Goal: Task Accomplishment & Management: Manage account settings

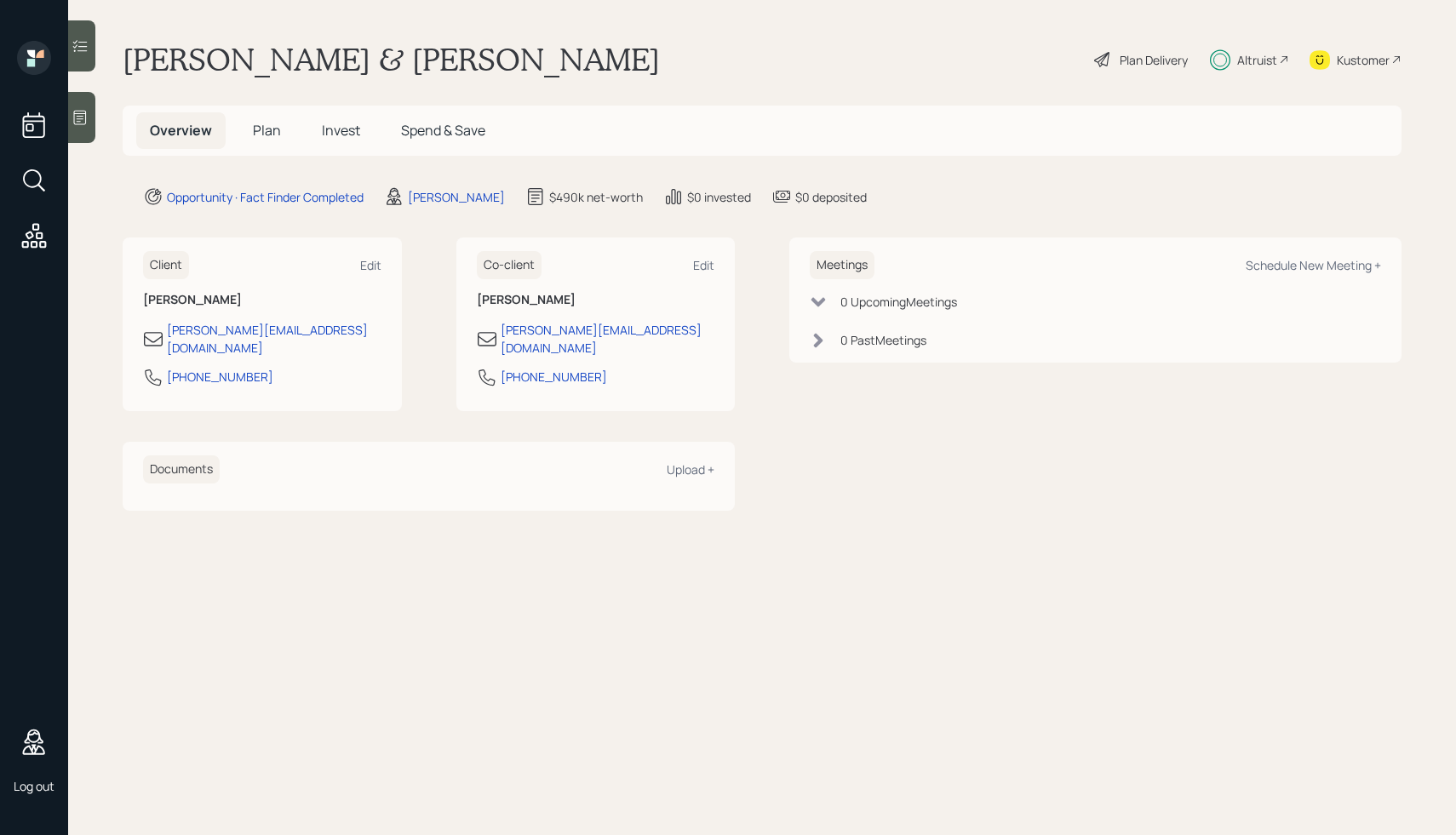
click at [1136, 63] on div "Plan Delivery" at bounding box center [1153, 60] width 68 height 18
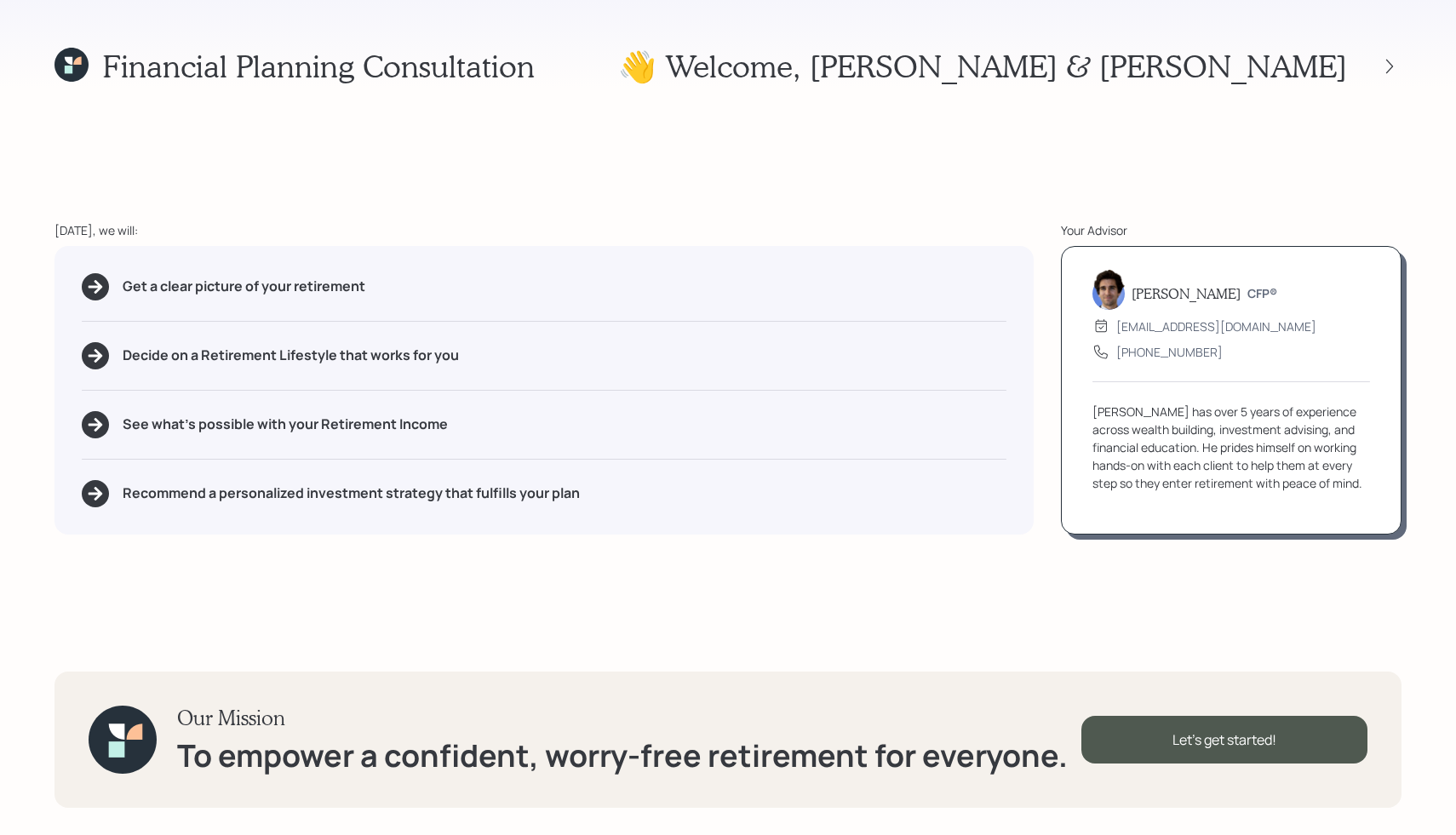
click at [440, 118] on div "Financial Planning Consultation 👋 Welcome , Mike & Karen Today, we will: Get a …" at bounding box center [728, 417] width 1456 height 835
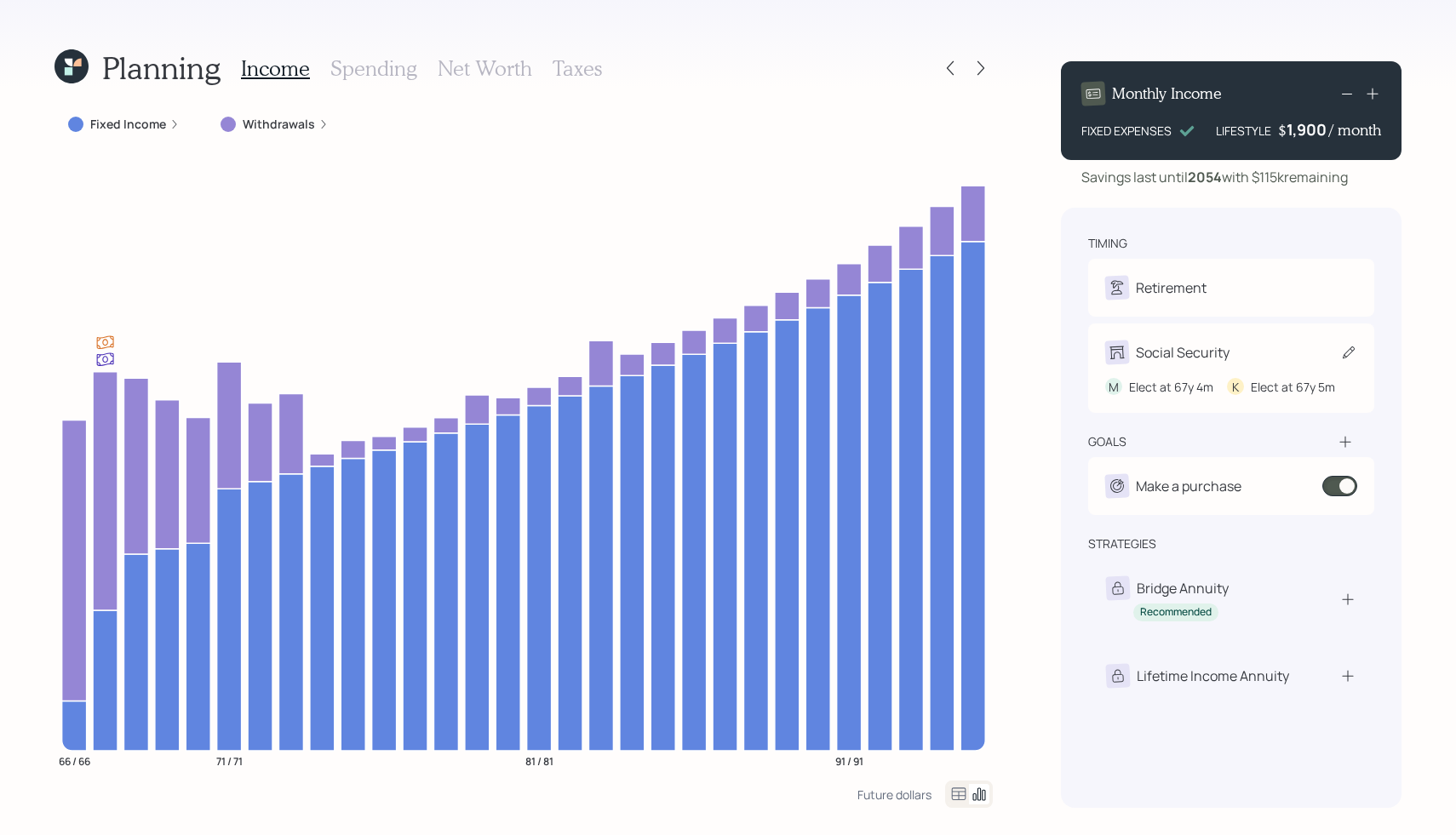
click at [1277, 352] on div "Social Security" at bounding box center [1230, 352] width 252 height 24
select select "4"
select select "5"
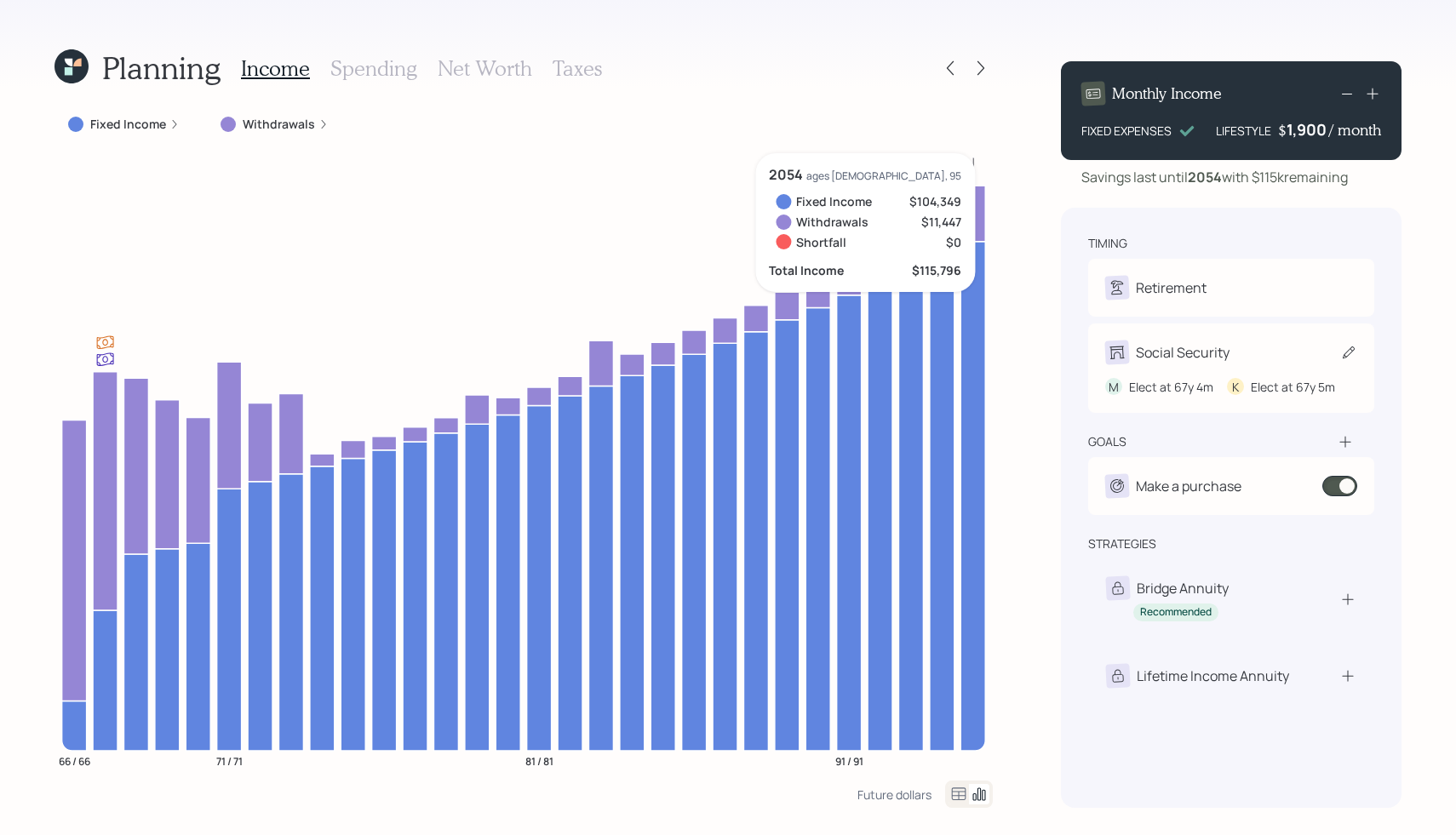
click at [1216, 371] on div "M Elect at 67y 4m K Elect at 67y 5m" at bounding box center [1230, 379] width 252 height 31
select select "4"
select select "5"
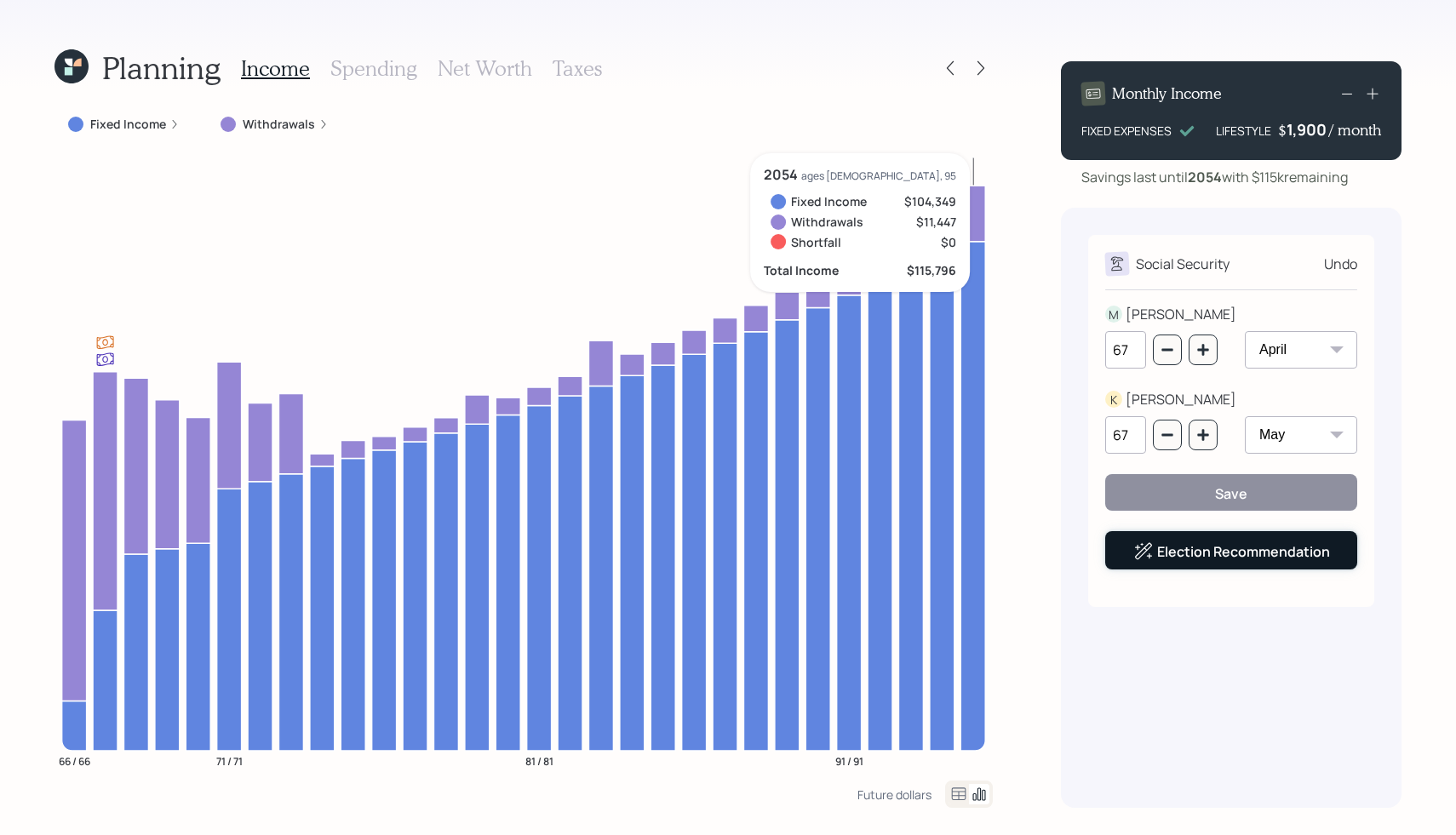
click at [1266, 558] on div "Election Recommendation" at bounding box center [1231, 551] width 197 height 21
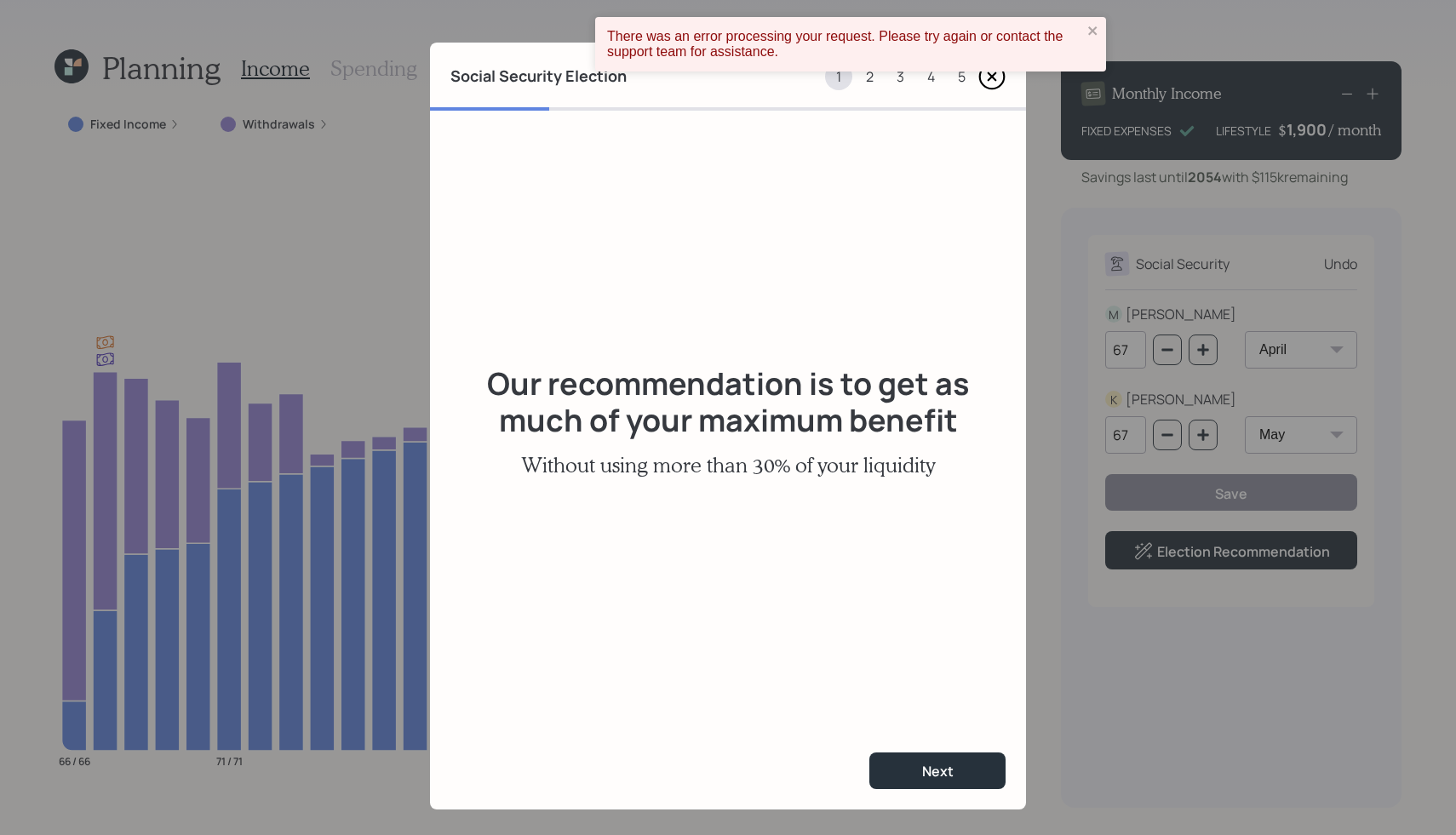
click at [871, 76] on div "2" at bounding box center [869, 76] width 27 height 27
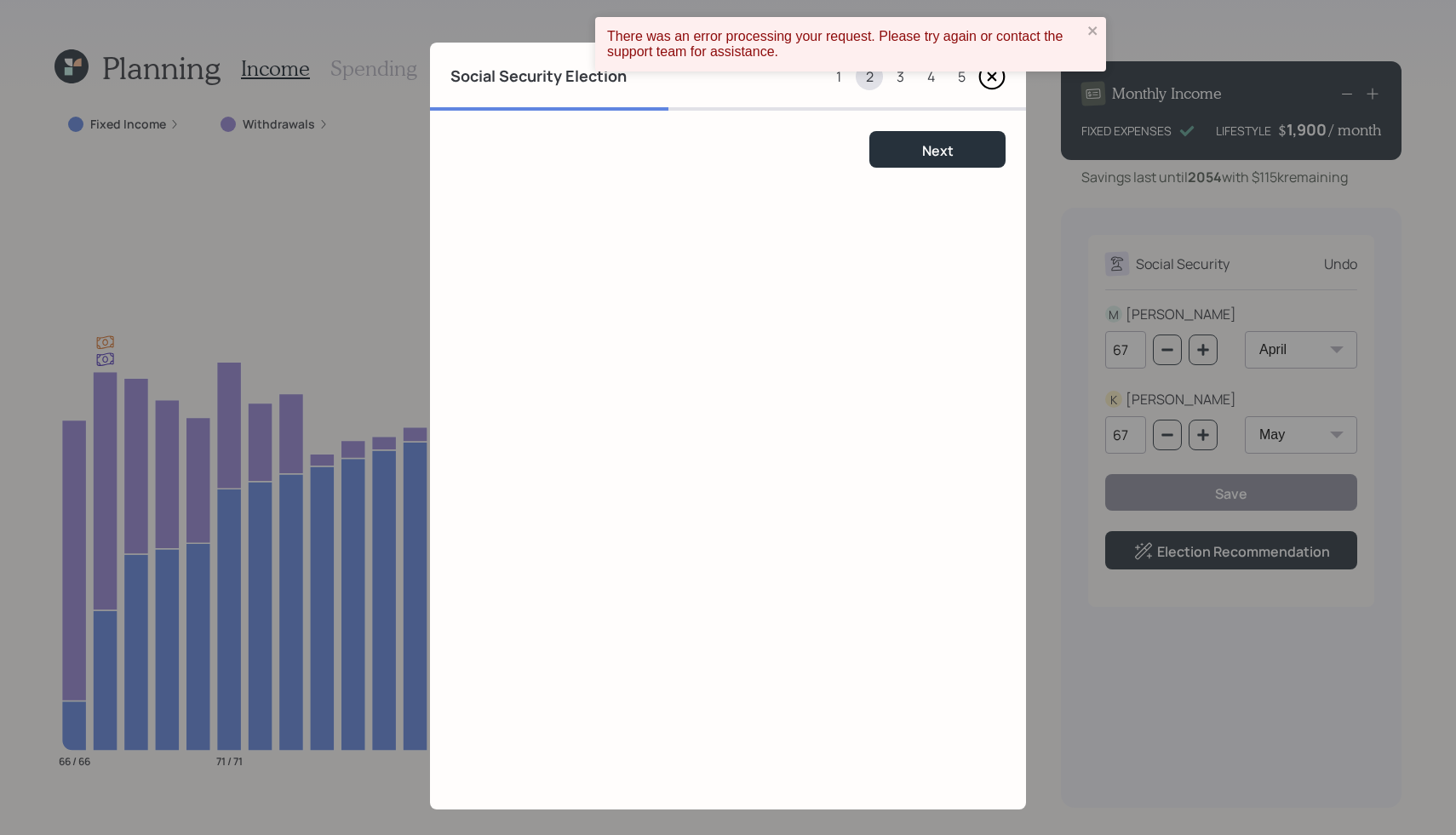
click at [904, 77] on div "3" at bounding box center [900, 76] width 27 height 27
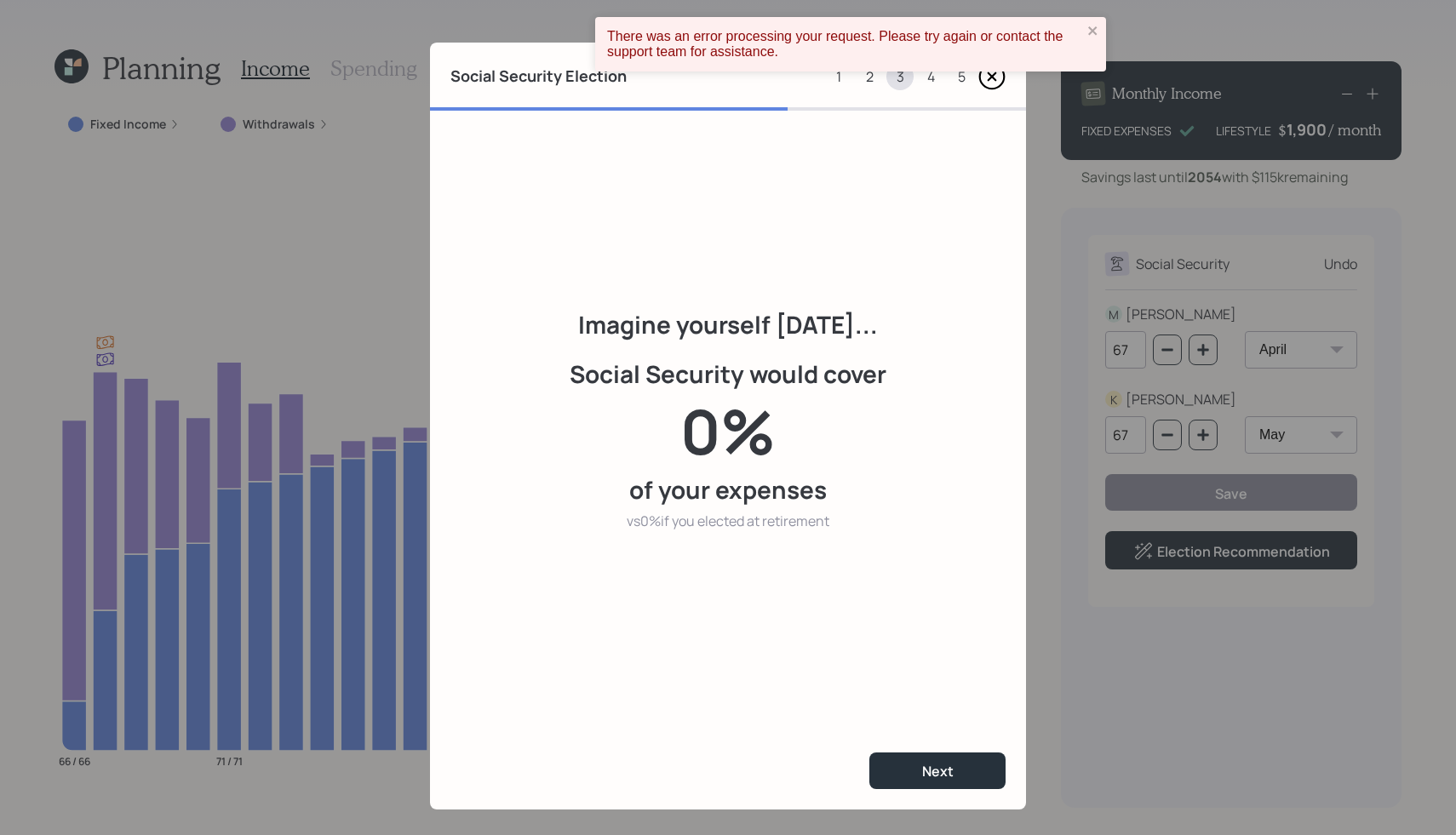
click at [996, 78] on icon at bounding box center [991, 76] width 27 height 27
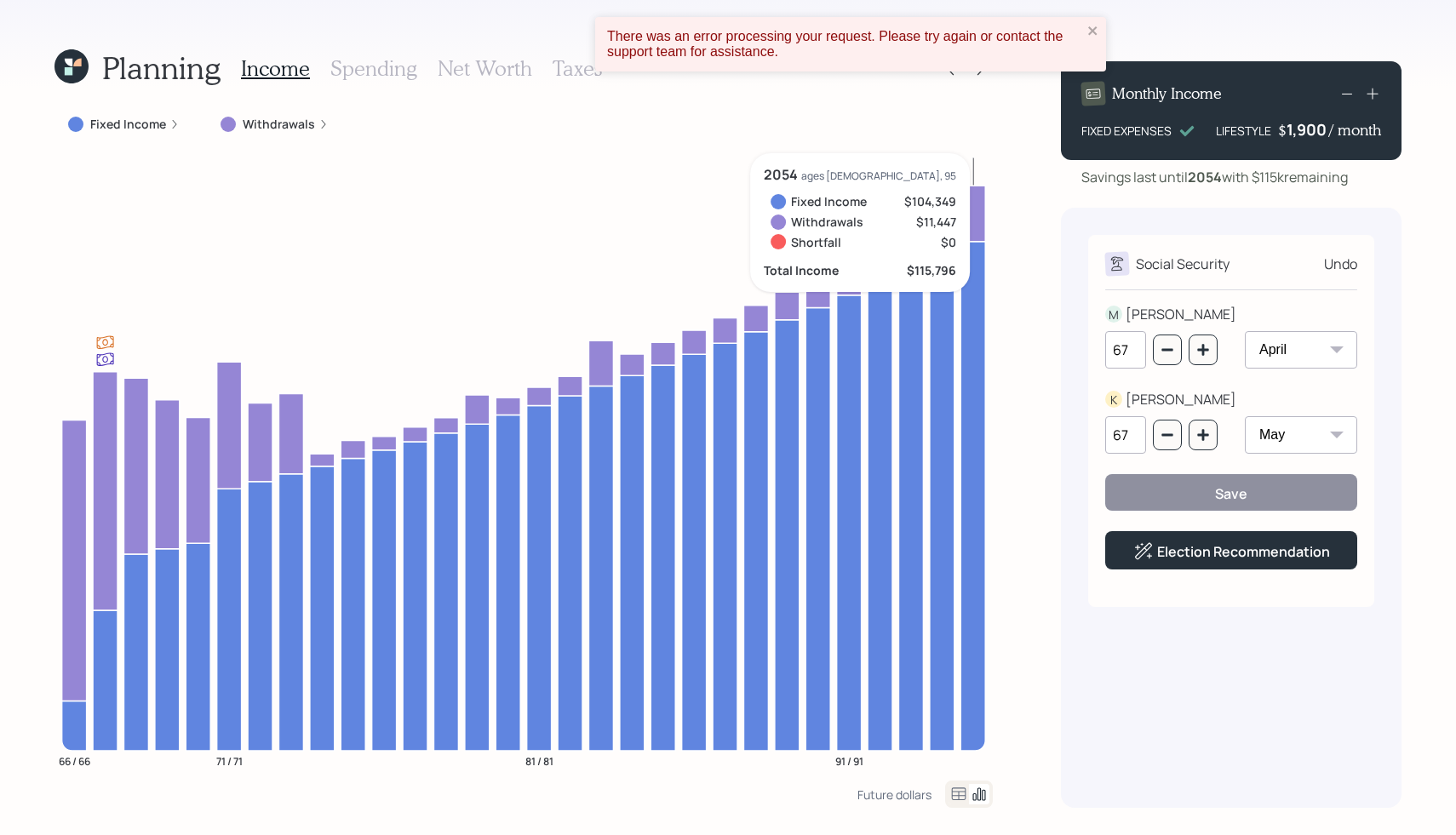
click at [79, 78] on icon at bounding box center [72, 66] width 34 height 34
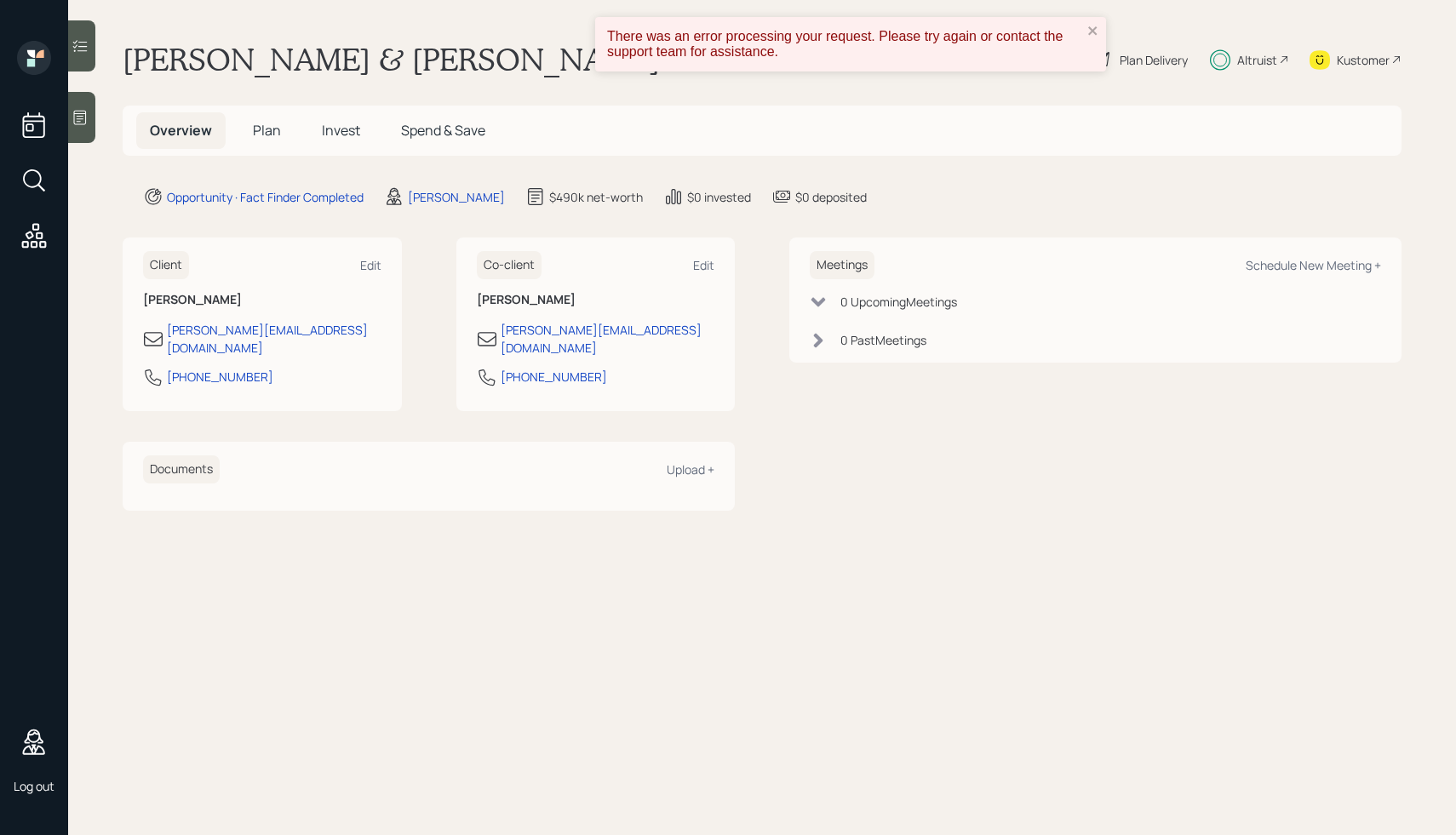
click at [387, 251] on div "Client Edit Mike Demo mike.demo@retirable.com 763-972-6277" at bounding box center [262, 324] width 279 height 174
click at [371, 260] on div "Edit" at bounding box center [371, 265] width 21 height 16
click at [714, 269] on div "Edit" at bounding box center [704, 265] width 21 height 16
click at [275, 136] on span "Plan" at bounding box center [266, 130] width 28 height 19
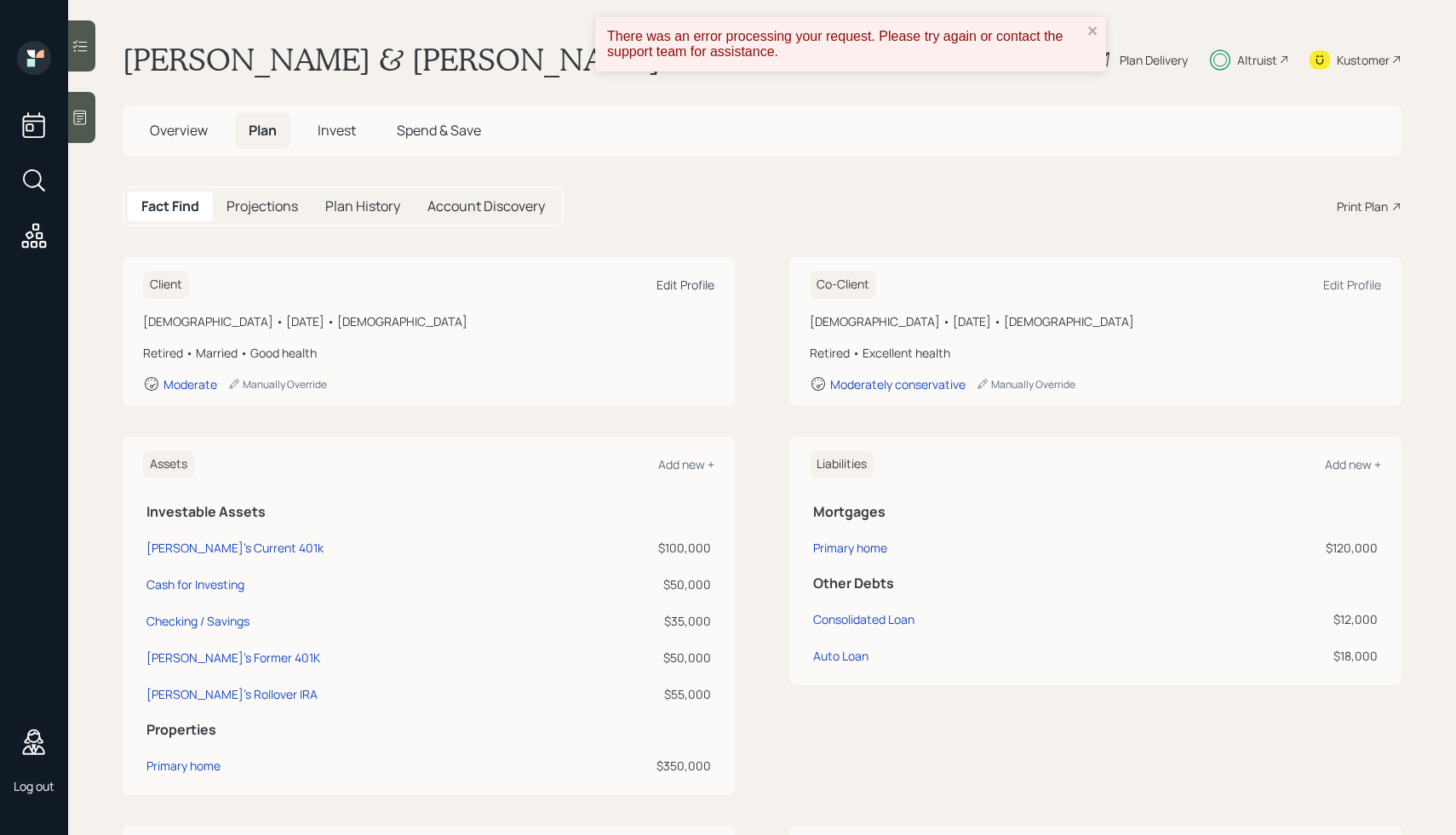
click at [707, 285] on div "Edit Profile" at bounding box center [685, 285] width 58 height 16
select select "5"
select select "good"
click at [1354, 287] on div "Edit Profile" at bounding box center [1351, 285] width 58 height 16
select select "5"
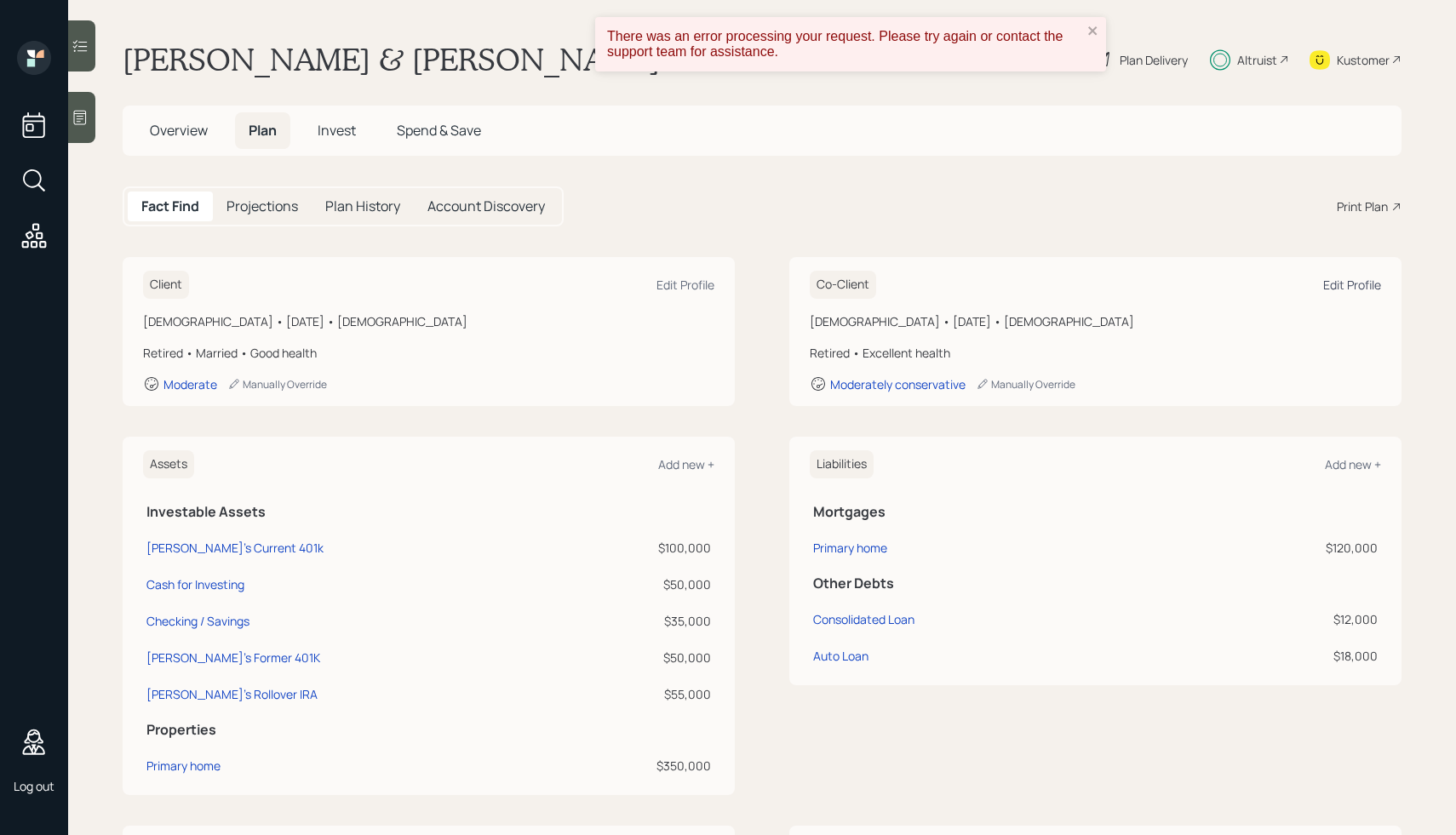
select select "female"
click at [1097, 26] on icon "close" at bounding box center [1092, 30] width 12 height 13
click at [861, 99] on main "Mike & Karen Demo Plan Delivery Altruist Kustomer Overview Plan Invest Spend & …" at bounding box center [762, 417] width 1388 height 835
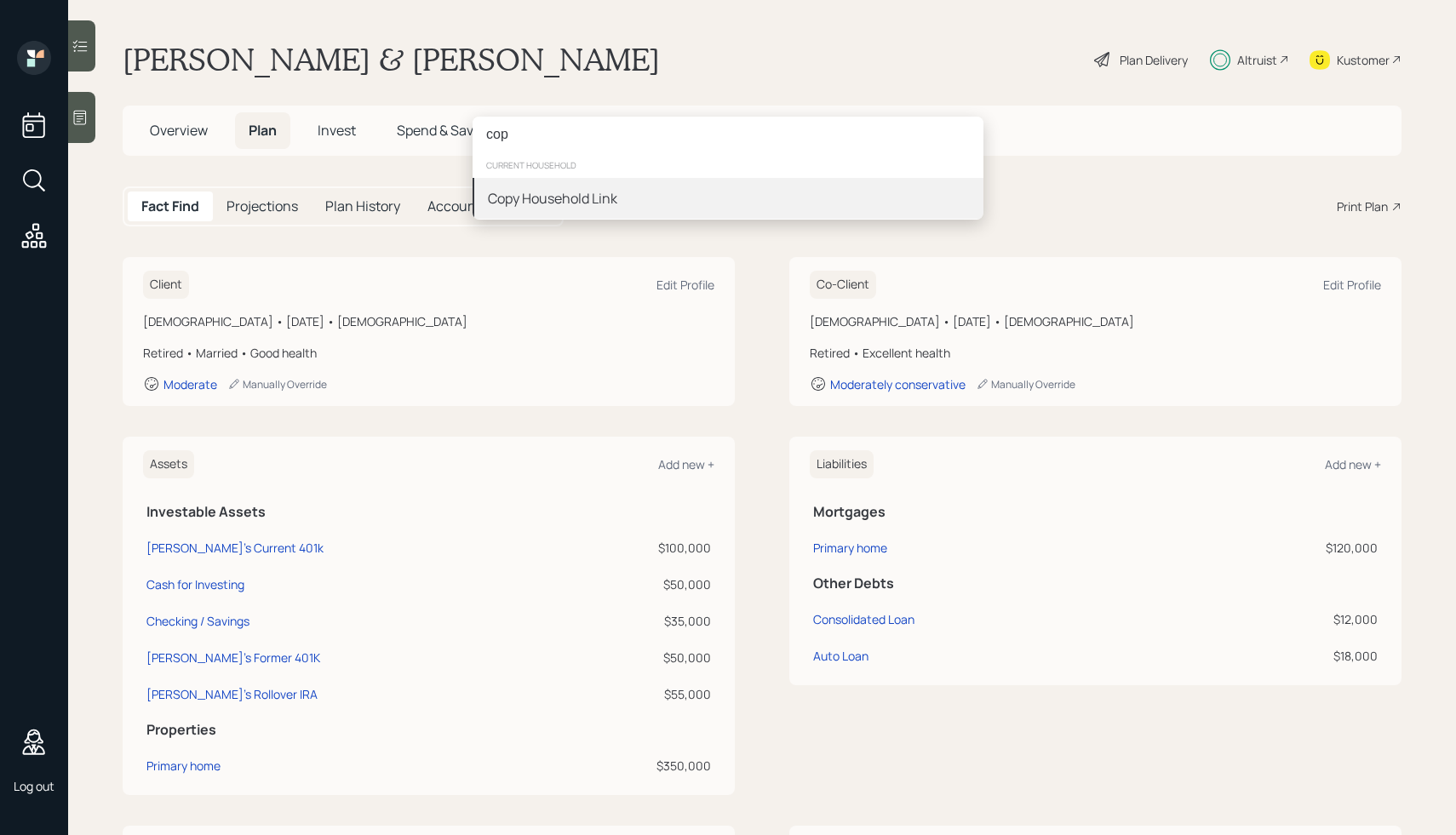
type input "cop"
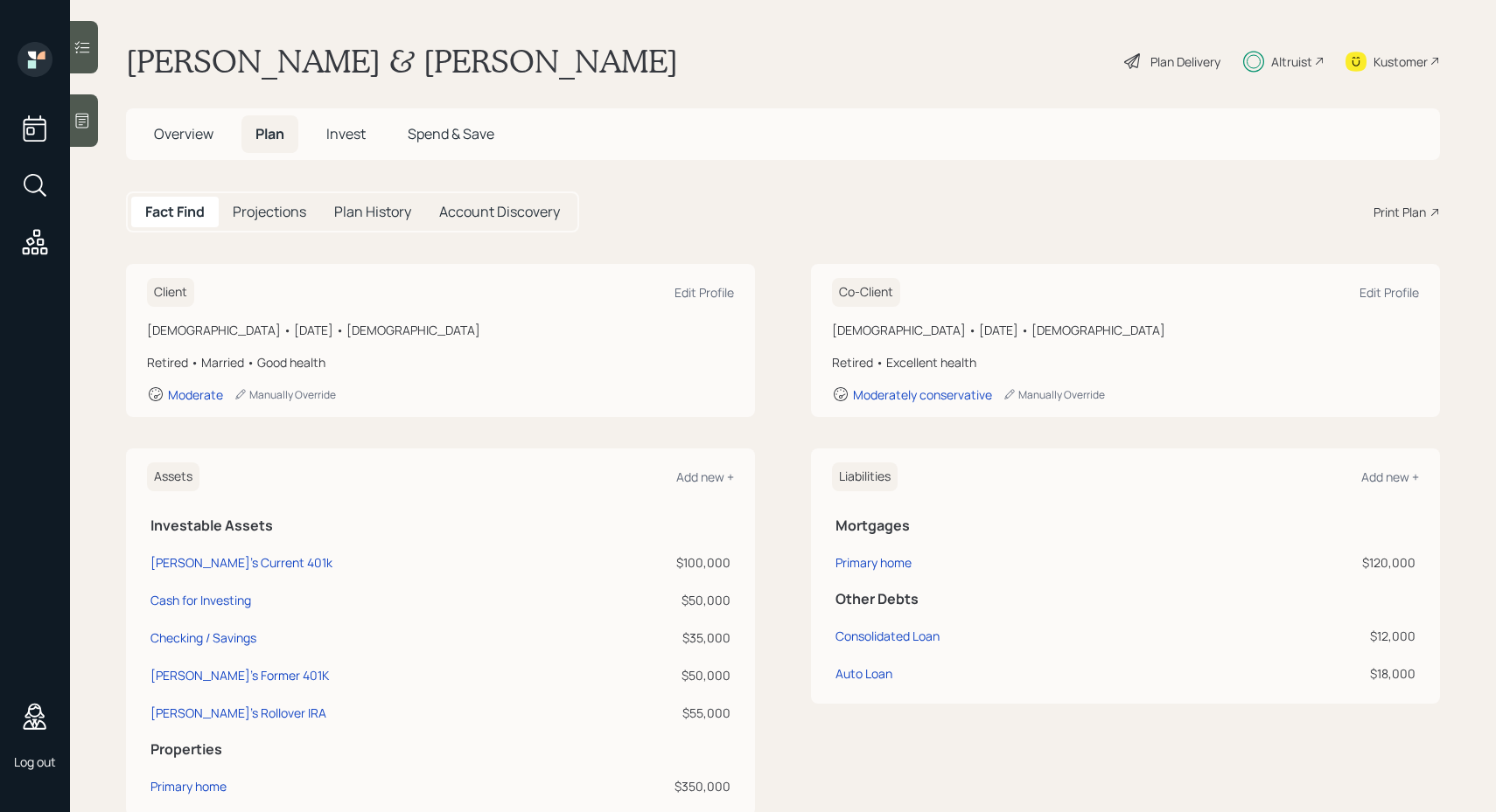
click at [1150, 63] on div "Plan Delivery" at bounding box center [1185, 62] width 70 height 18
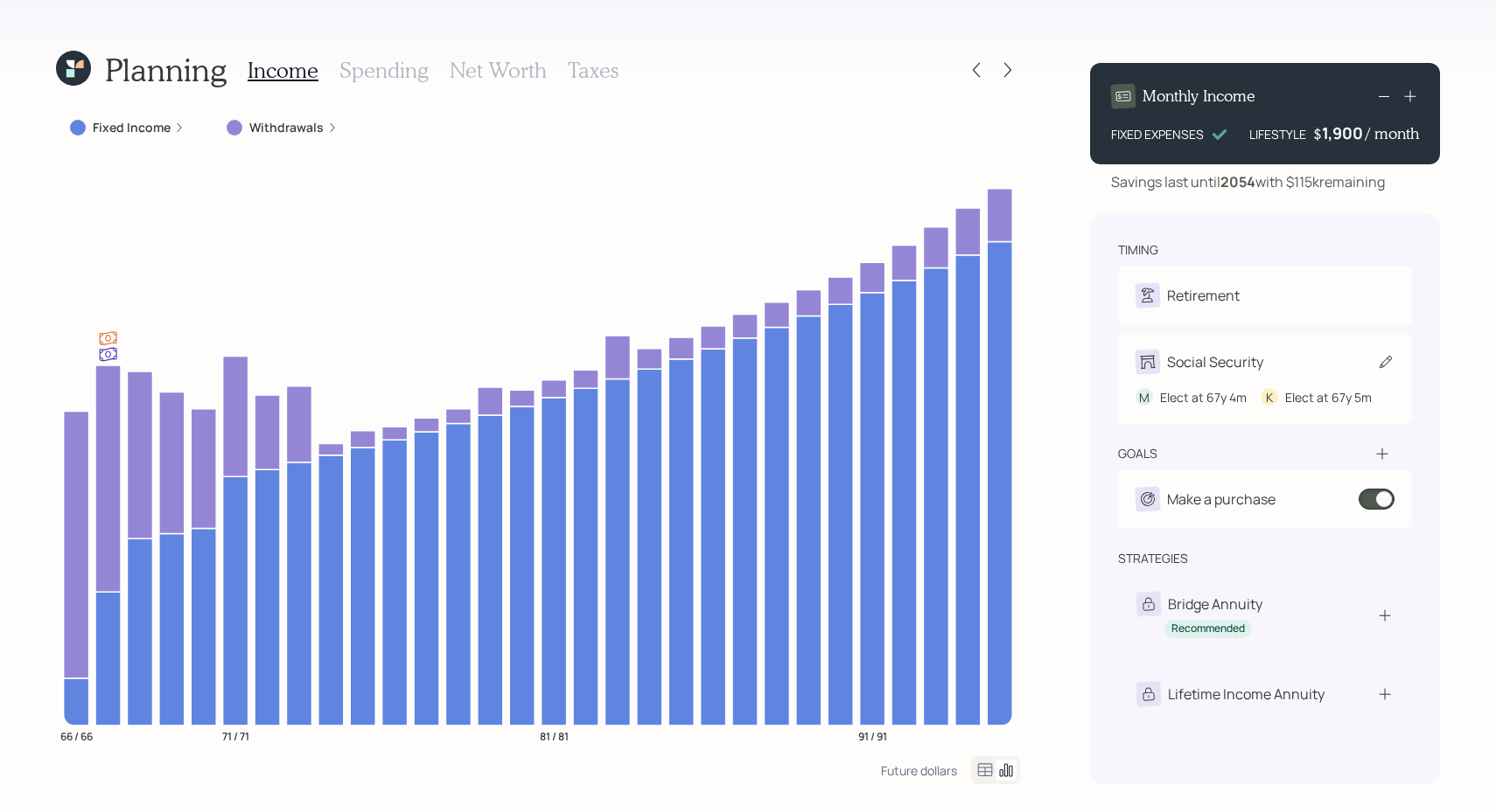
click at [1237, 366] on div "Social Security" at bounding box center [1214, 361] width 97 height 21
select select "4"
select select "5"
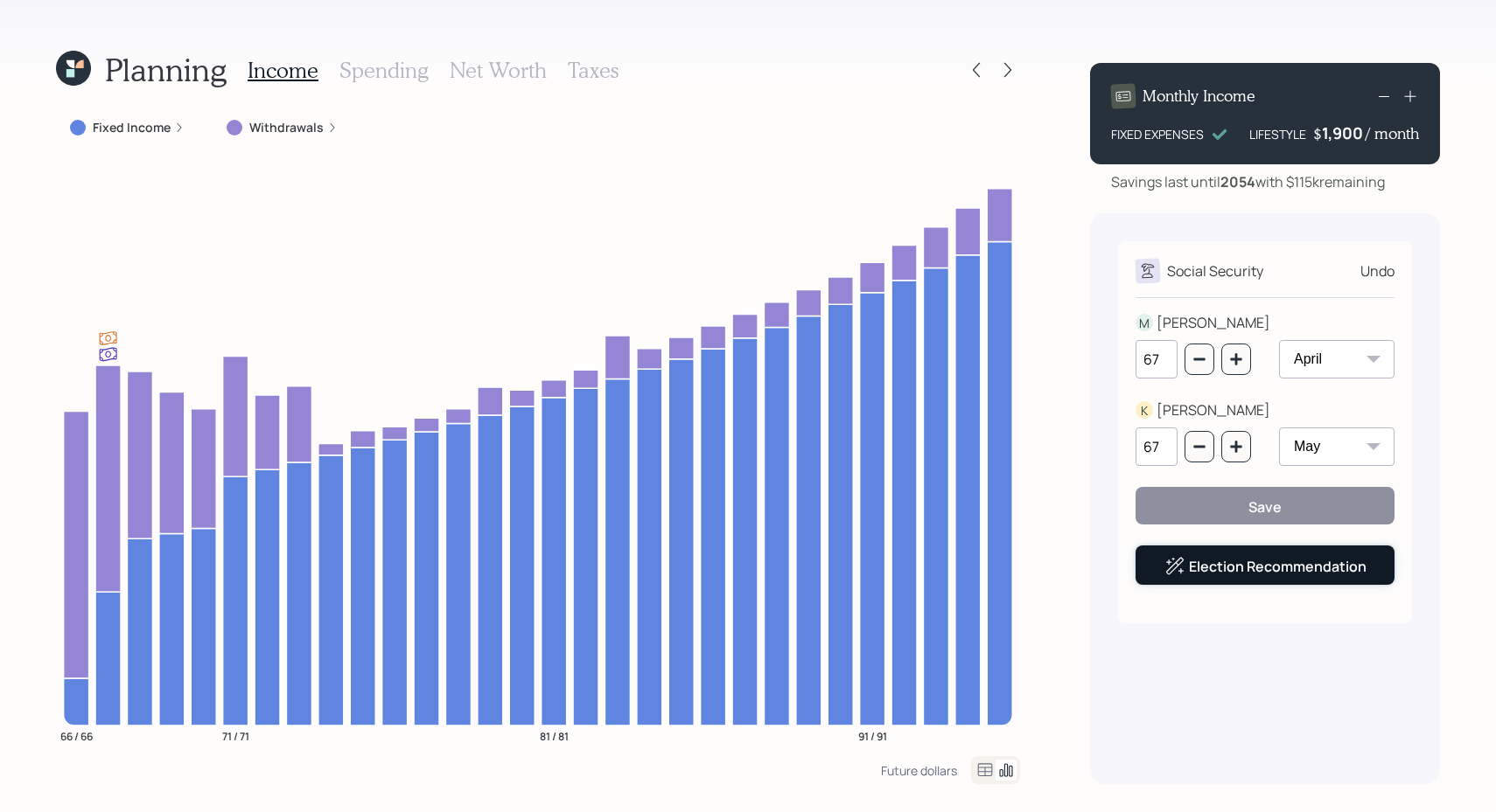
click at [1216, 563] on div "Election Recommendation" at bounding box center [1265, 566] width 202 height 21
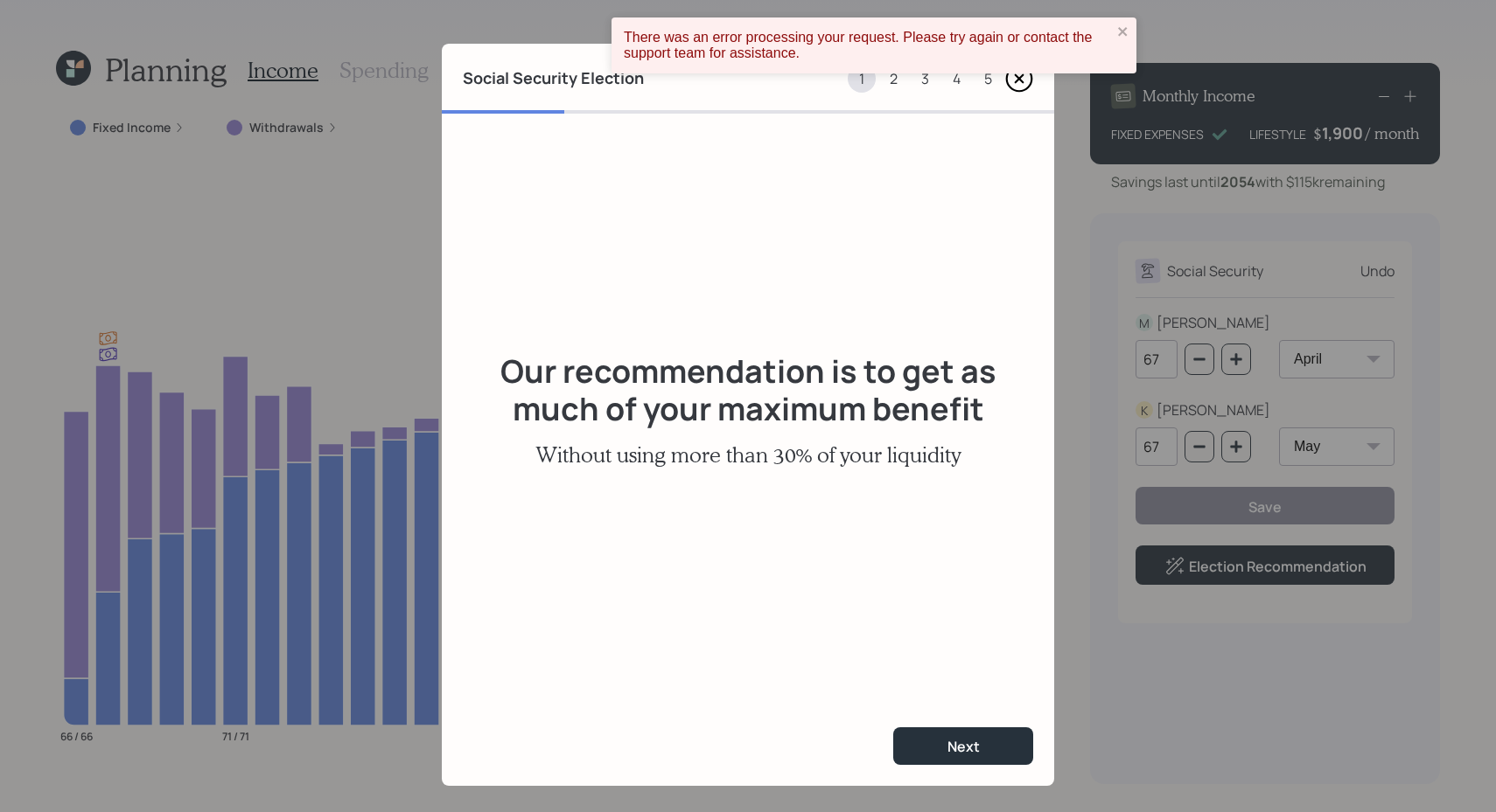
click at [1013, 88] on icon at bounding box center [1019, 79] width 26 height 26
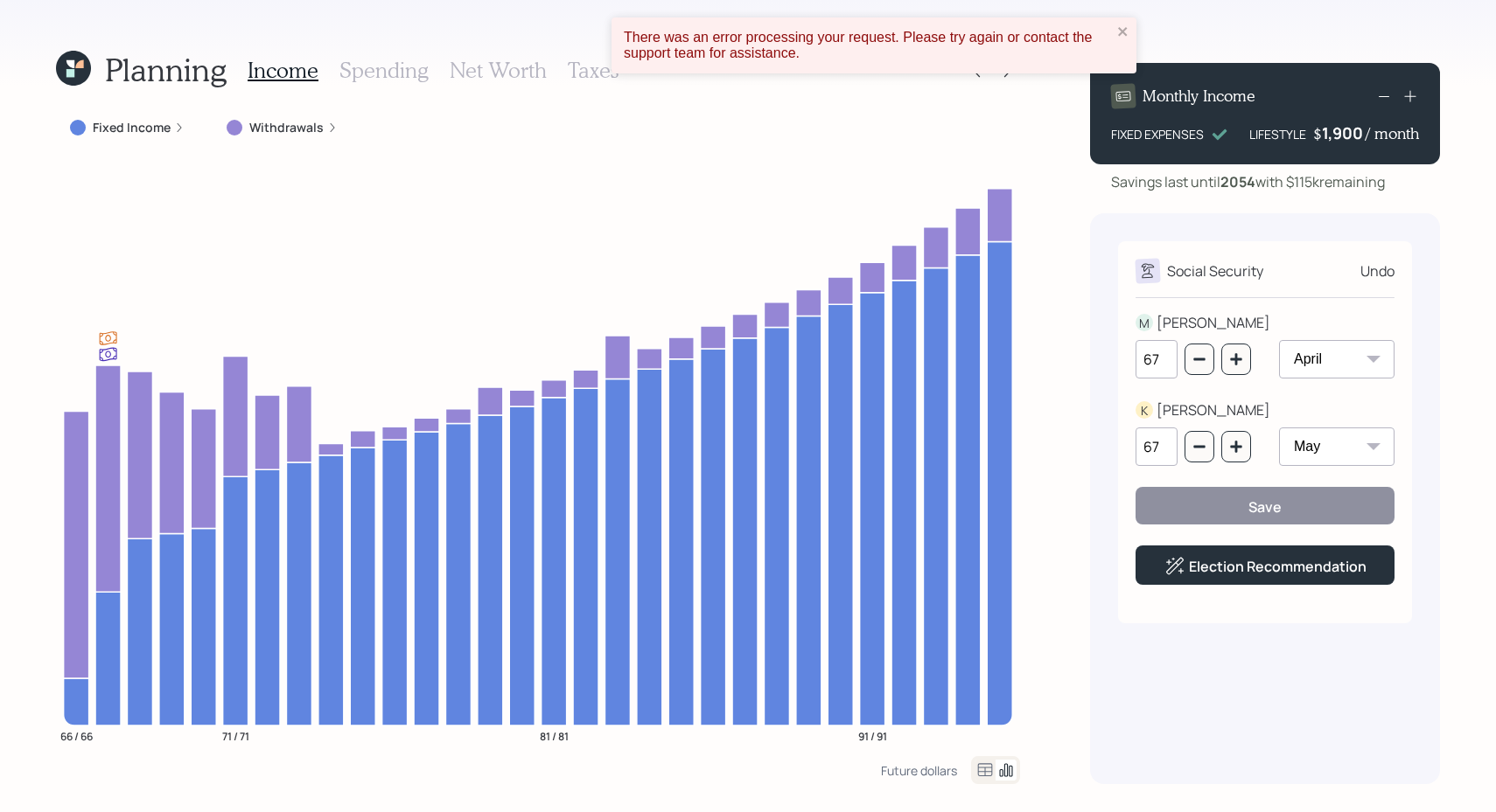
click at [69, 74] on icon at bounding box center [70, 73] width 8 height 8
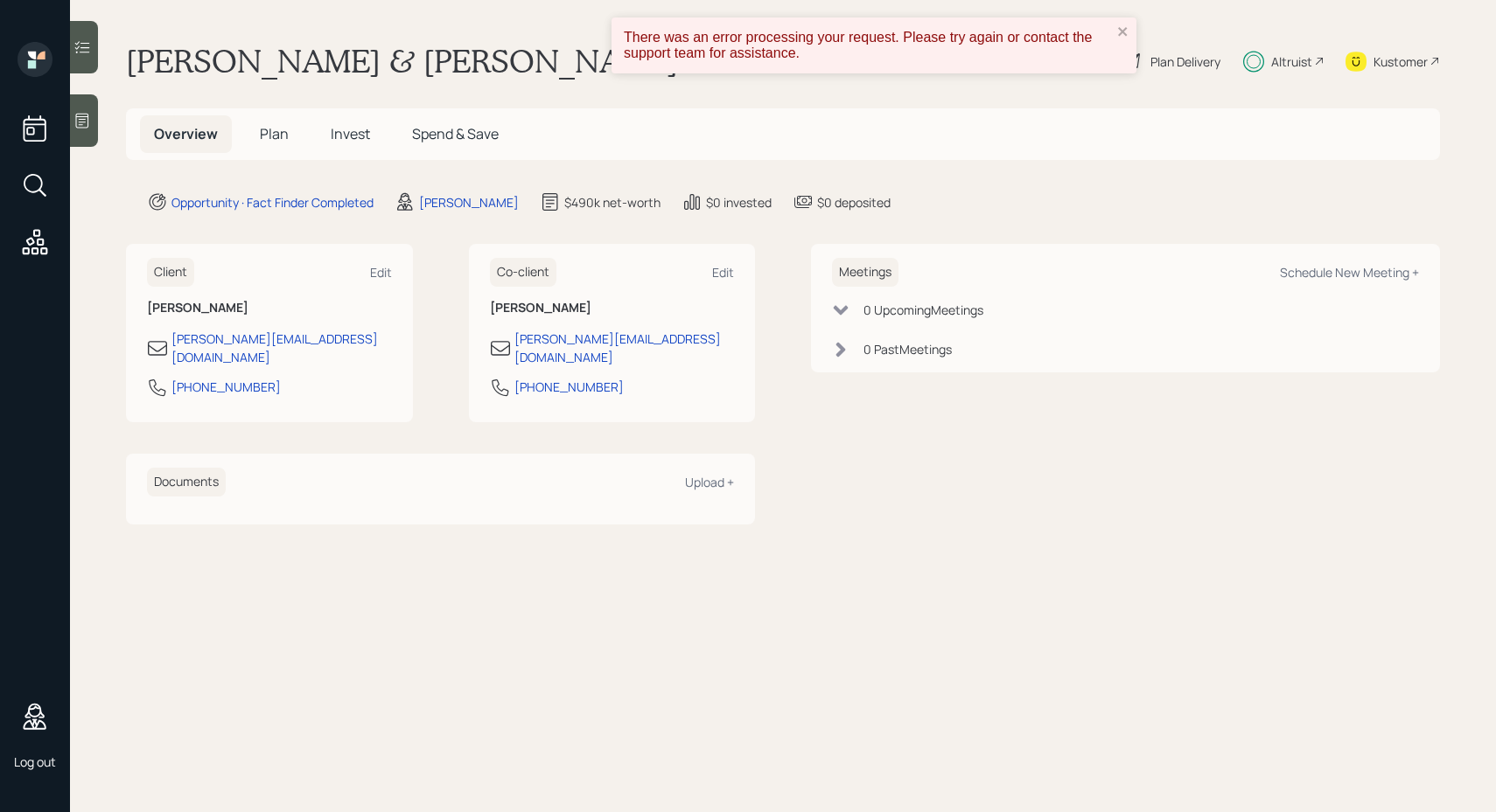
click at [274, 136] on span "Plan" at bounding box center [273, 133] width 29 height 19
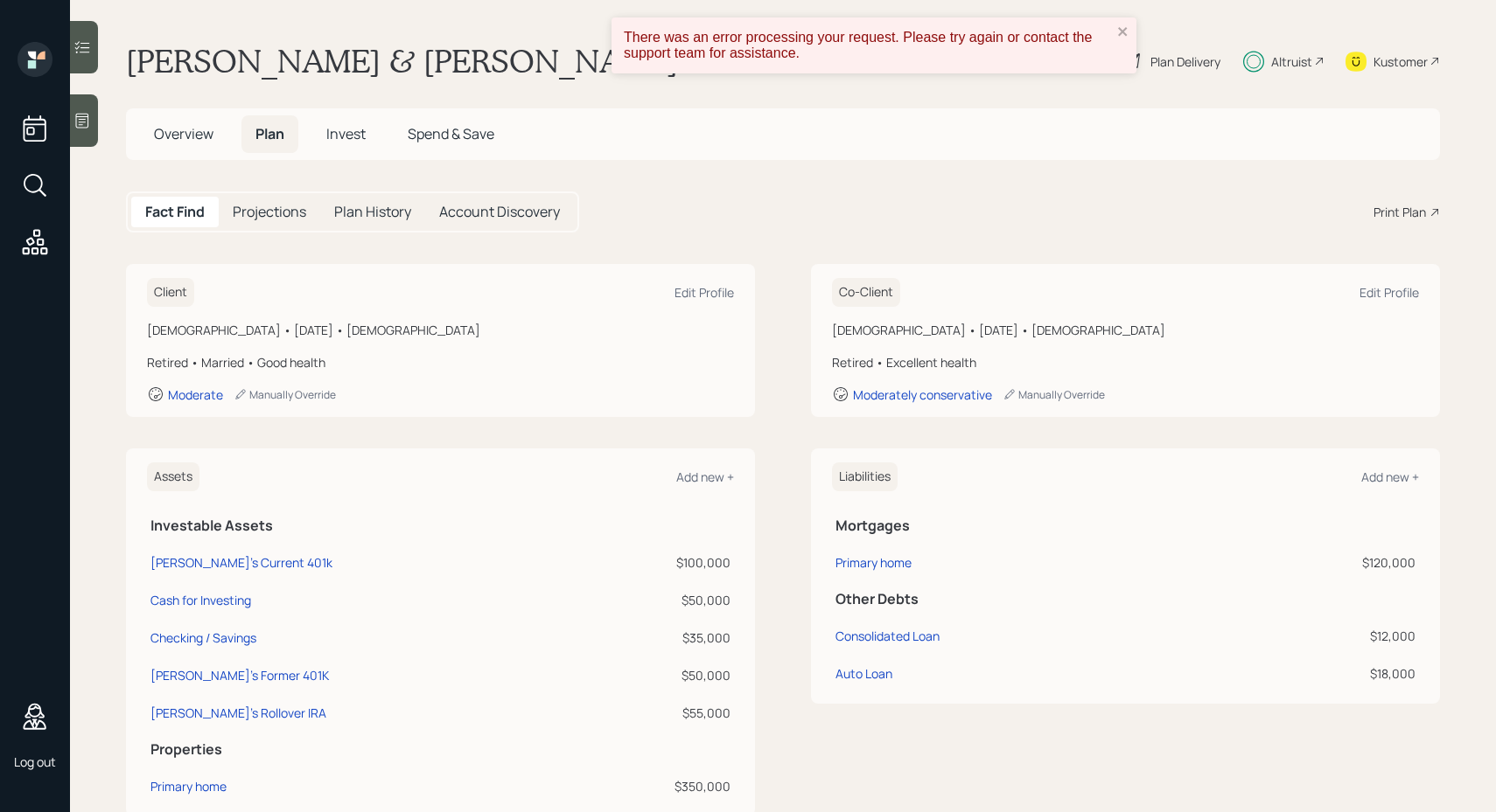
click at [348, 133] on span "Invest" at bounding box center [346, 133] width 40 height 19
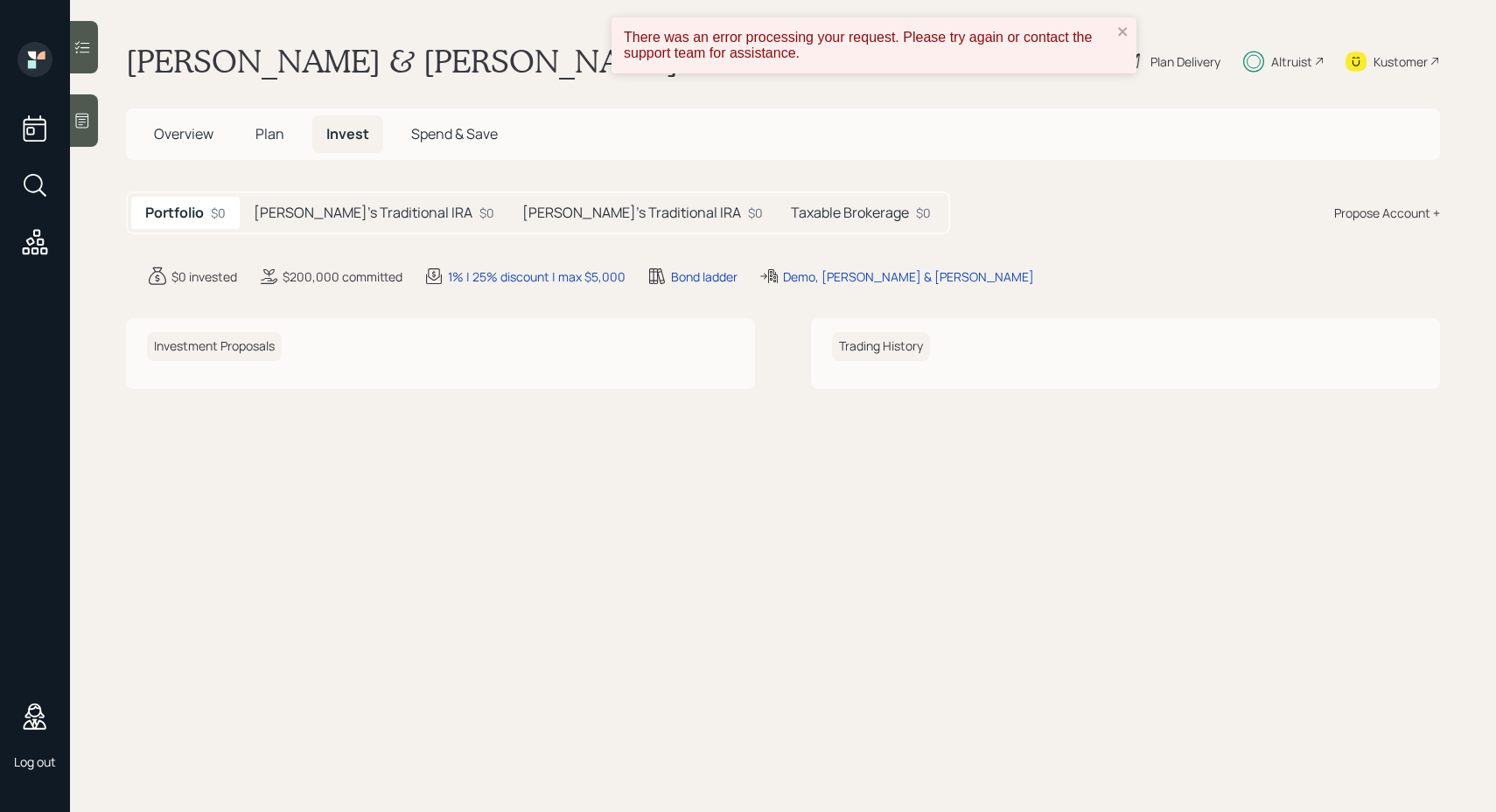
click at [337, 223] on div "Mike's Traditional IRA $0" at bounding box center [374, 212] width 269 height 32
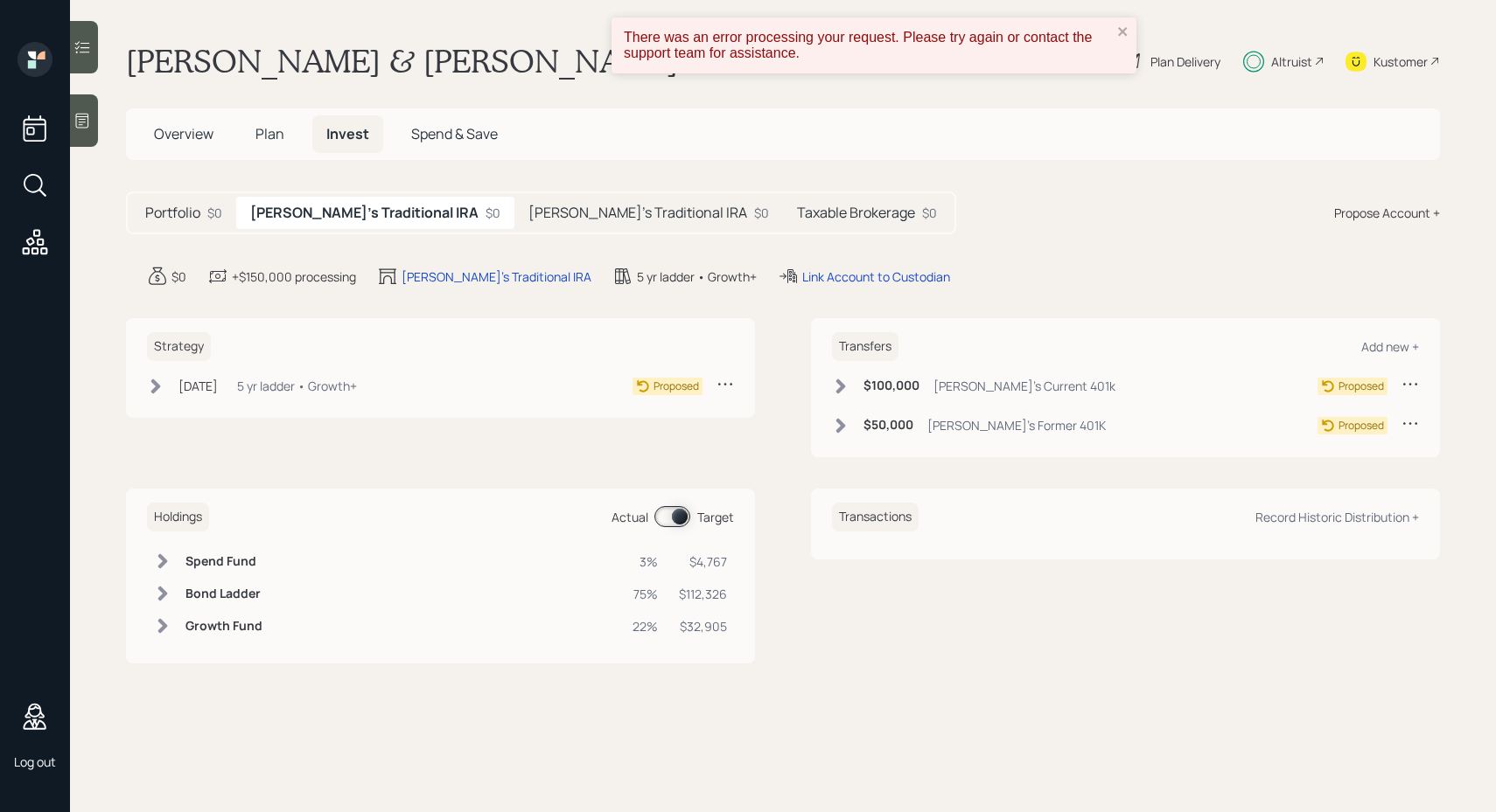
click at [528, 222] on h5 "Karen's Traditional IRA" at bounding box center [638, 212] width 219 height 17
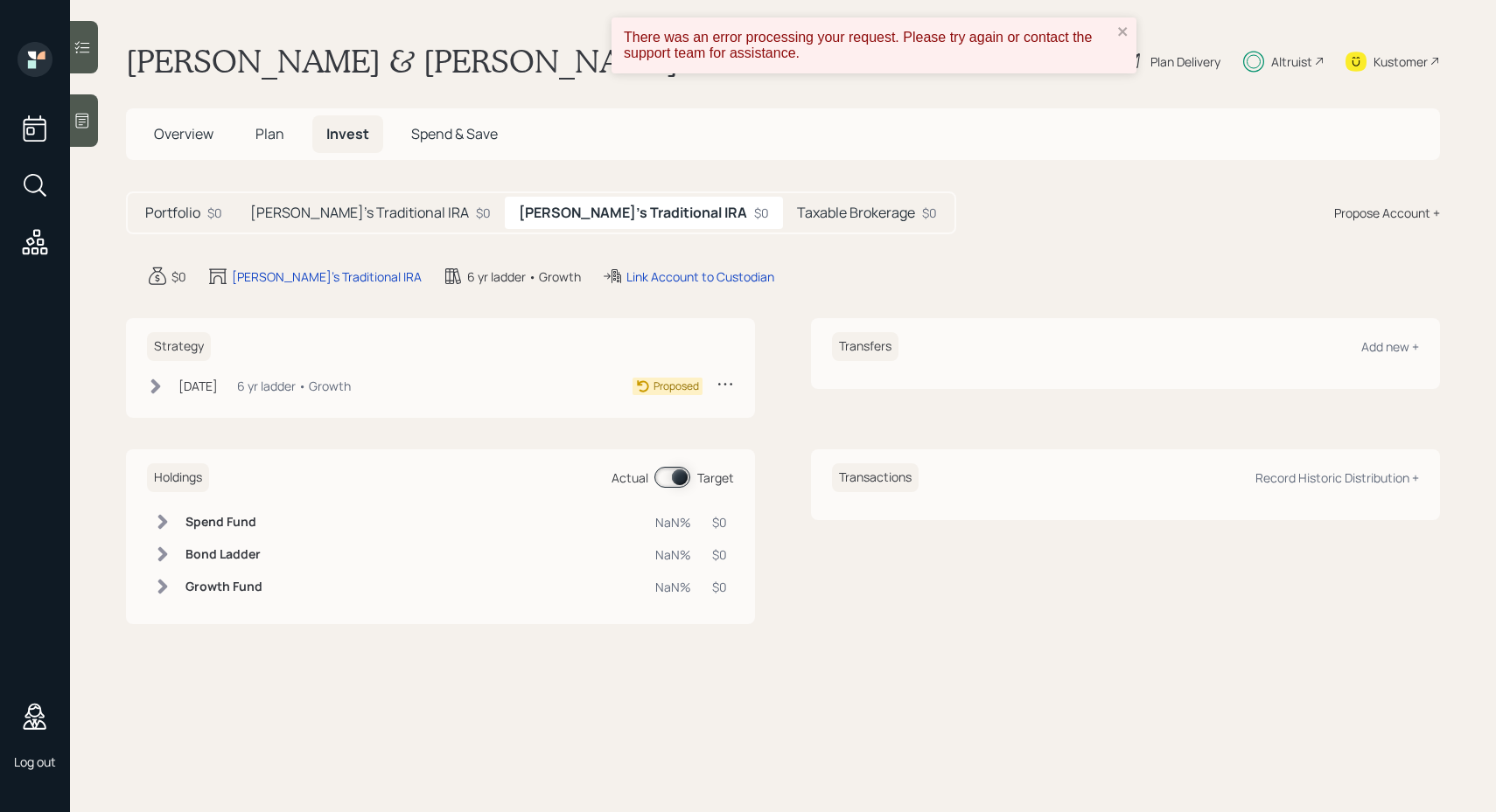
click at [204, 212] on div "Portfolio $0" at bounding box center [184, 212] width 105 height 32
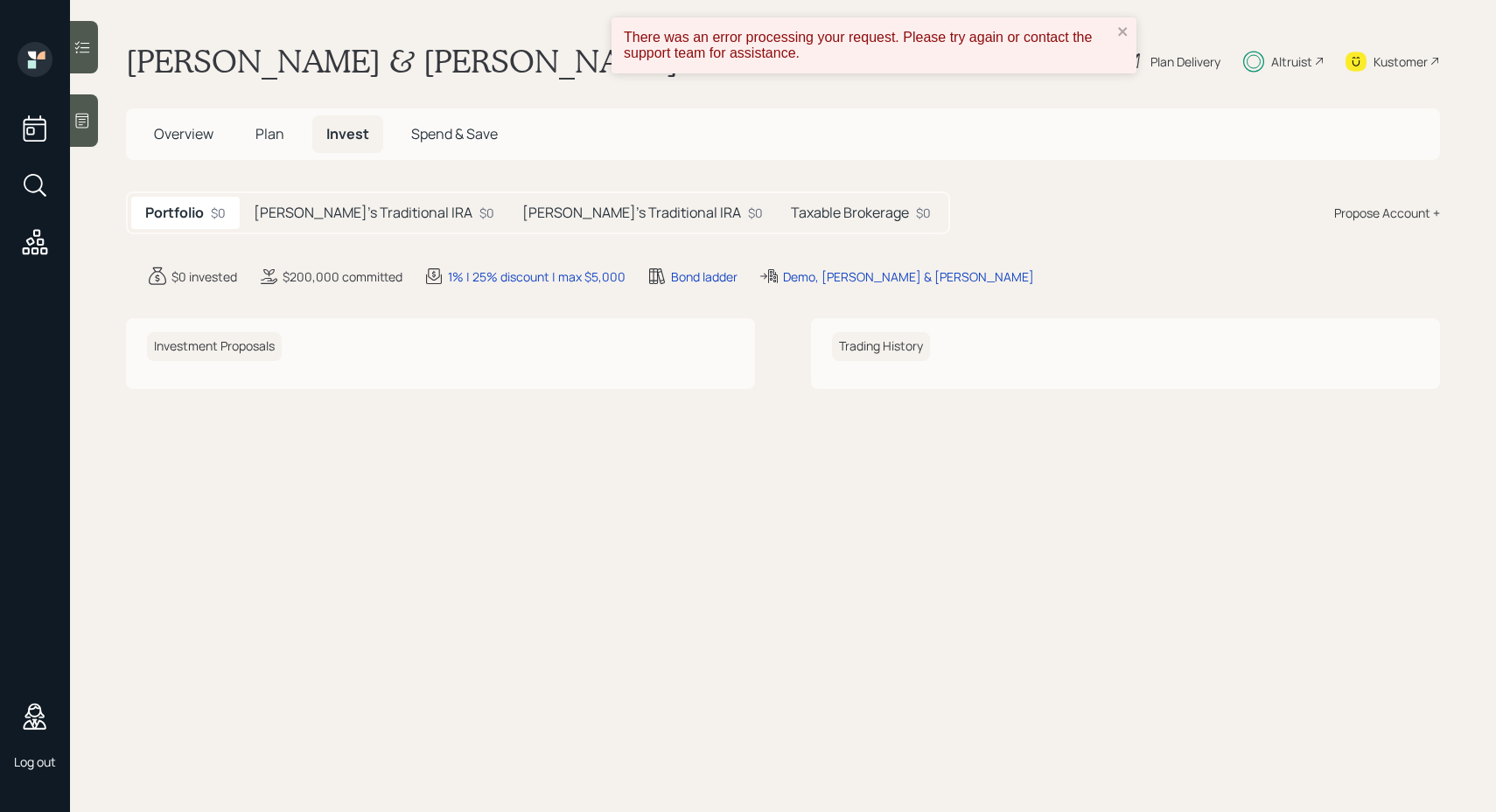
click at [273, 143] on h5 "Plan" at bounding box center [270, 133] width 57 height 38
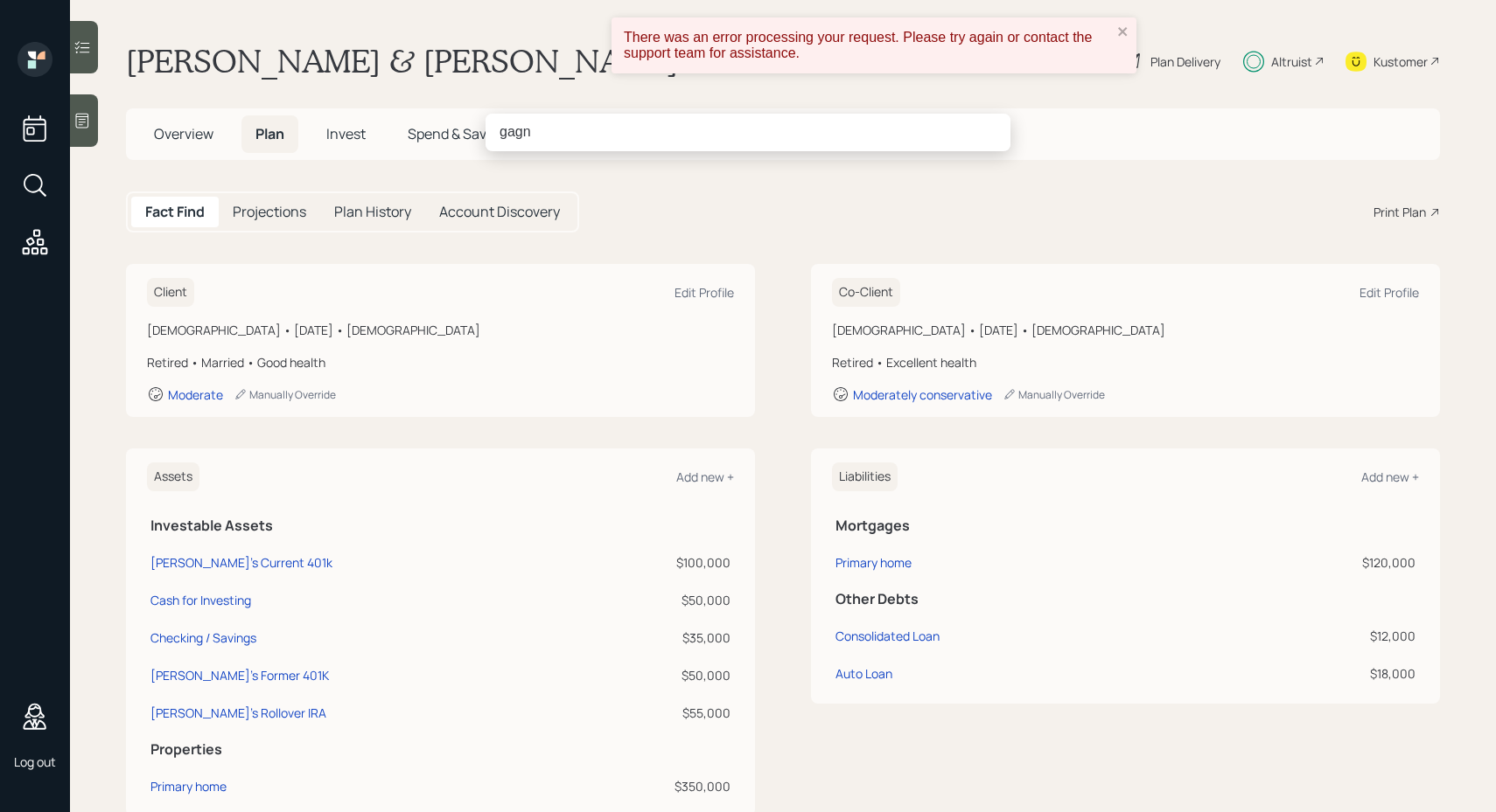
type input "gagne"
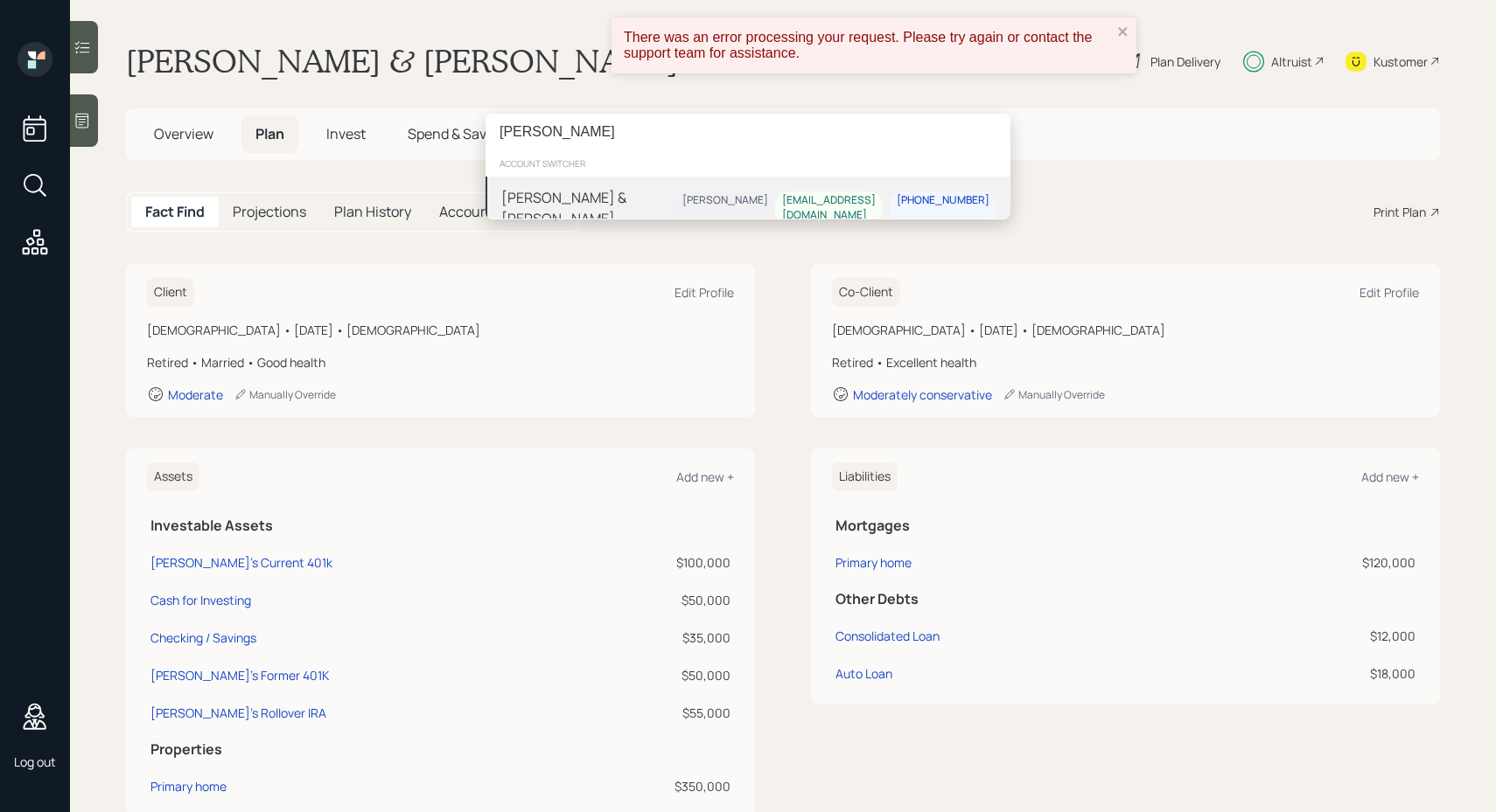
type input "julie yamey"
click at [600, 186] on div "Ian & Julie Yamey Harrison Schaefer ianyamey@gmail.com 917-655-5004" at bounding box center [748, 208] width 524 height 63
